Goal: Task Accomplishment & Management: Use online tool/utility

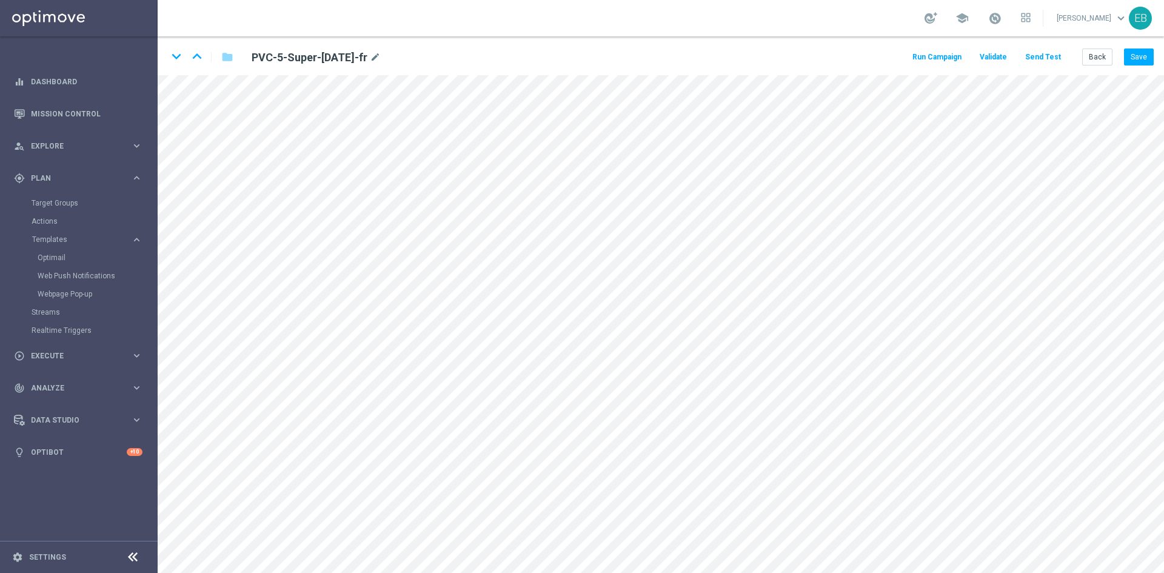
click at [1106, 59] on button "Back" at bounding box center [1098, 57] width 30 height 17
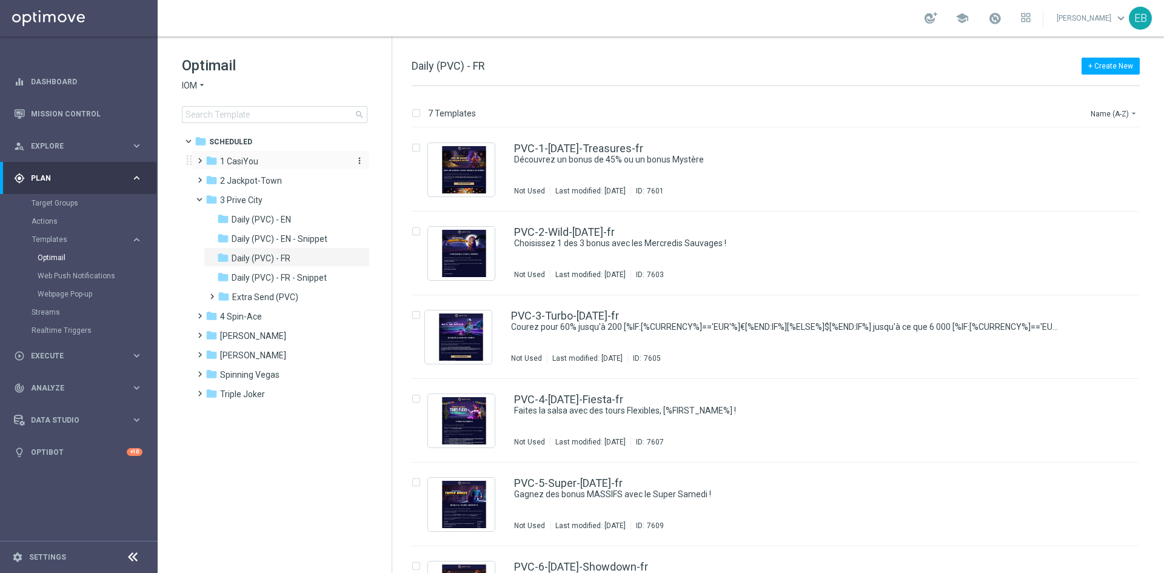
click at [292, 166] on div "folder 1 CasiYou" at bounding box center [275, 162] width 139 height 14
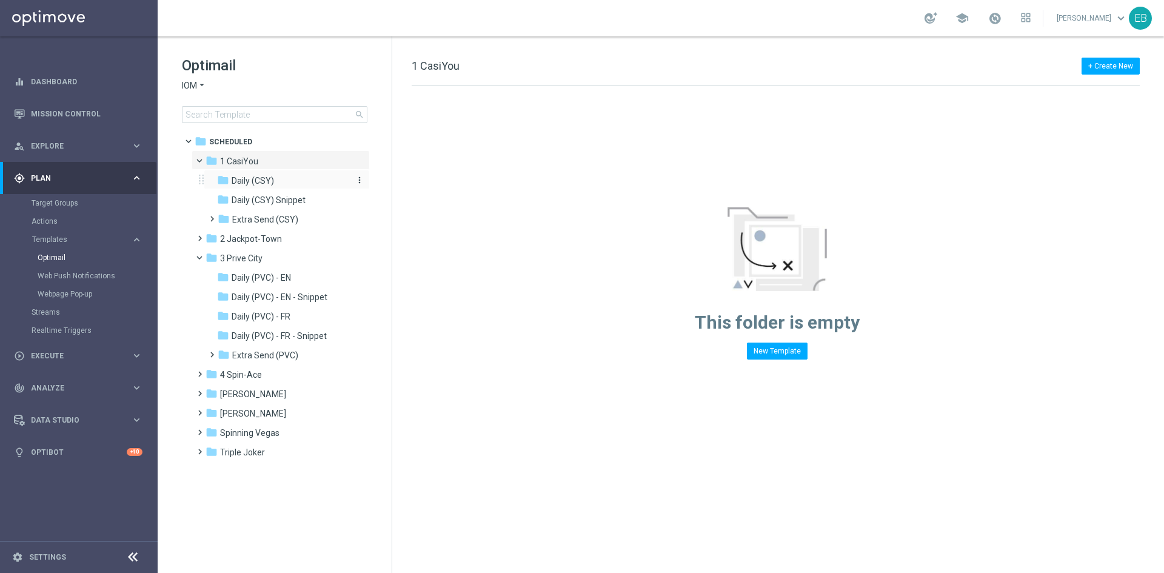
click at [307, 186] on div "folder Daily (CSY)" at bounding box center [281, 181] width 129 height 14
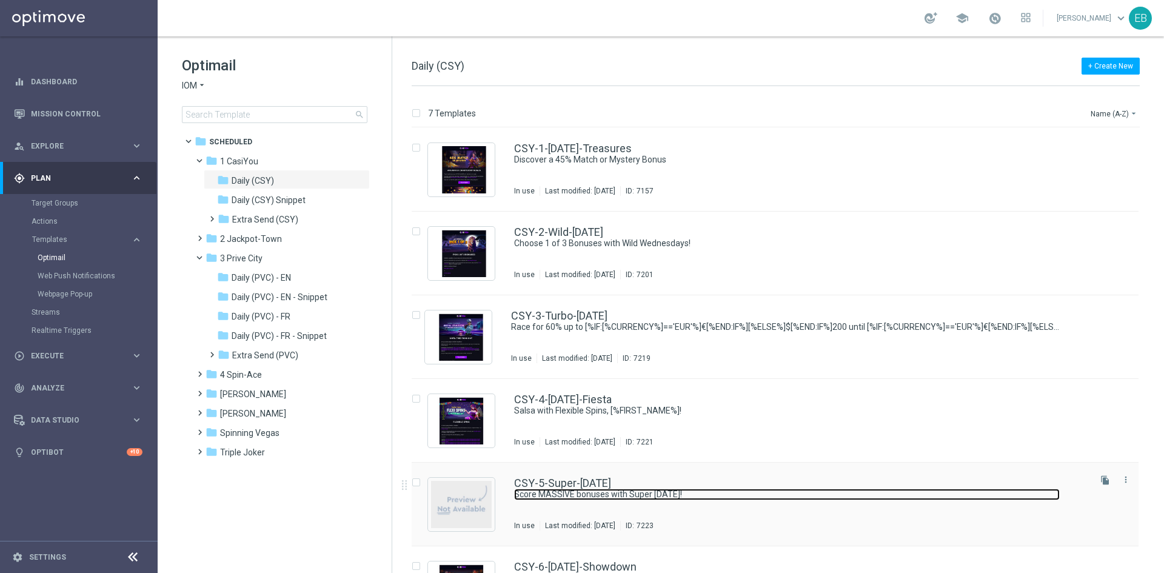
click at [690, 489] on link "Score MASSIVE bonuses with Super [DATE]!" at bounding box center [787, 495] width 546 height 12
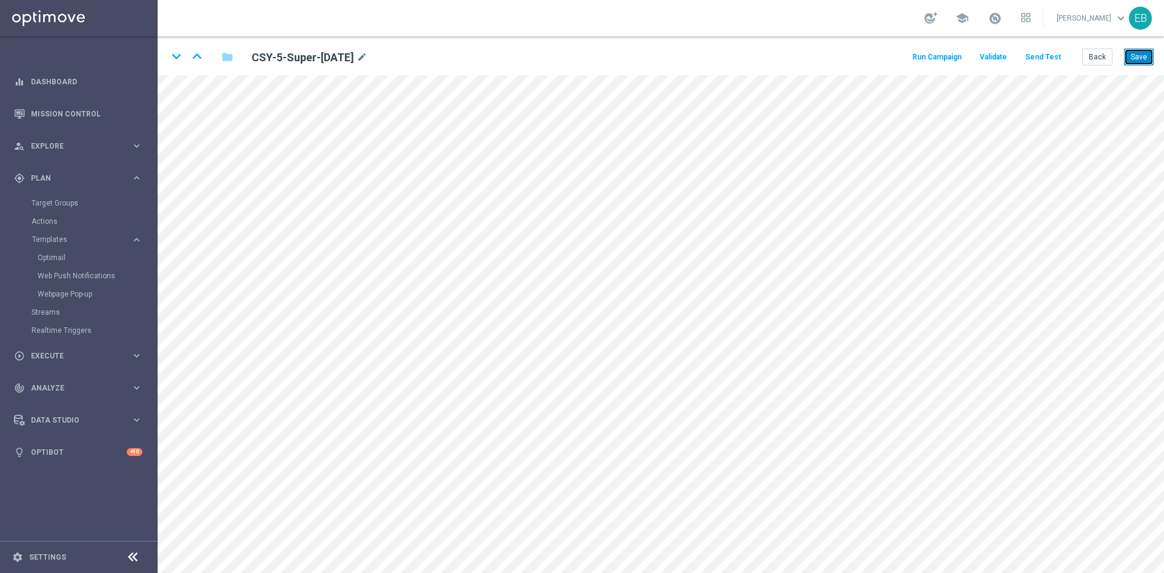
click at [1137, 62] on button "Save" at bounding box center [1139, 57] width 30 height 17
